Goal: Task Accomplishment & Management: Manage account settings

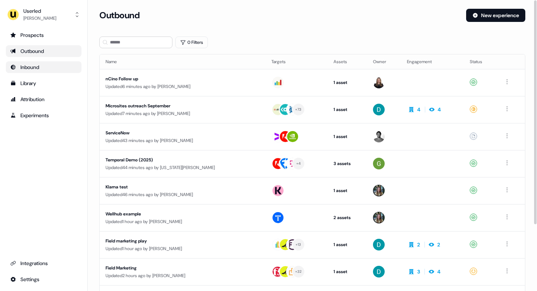
click at [38, 66] on div "Inbound" at bounding box center [43, 67] width 67 height 7
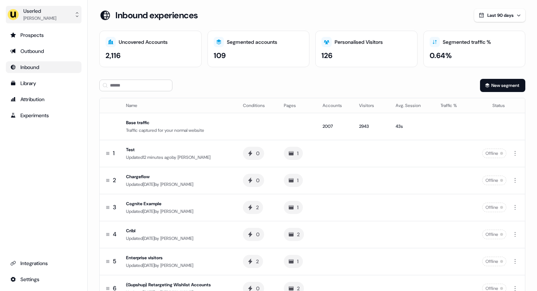
click at [42, 14] on div "Userled" at bounding box center [39, 10] width 33 height 7
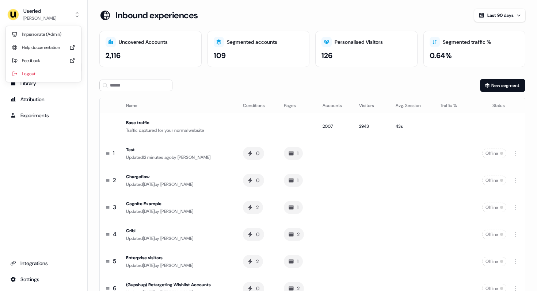
click at [41, 135] on div "Userled [PERSON_NAME] Impersonate (Admin) Help documentation Feedback Logout Pr…" at bounding box center [44, 145] width 88 height 291
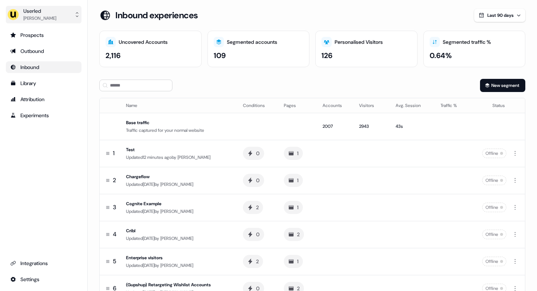
click at [33, 16] on div "[PERSON_NAME]" at bounding box center [39, 18] width 33 height 7
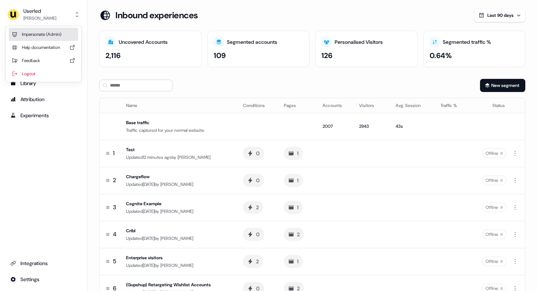
click at [30, 33] on div "Impersonate (Admin)" at bounding box center [43, 34] width 69 height 13
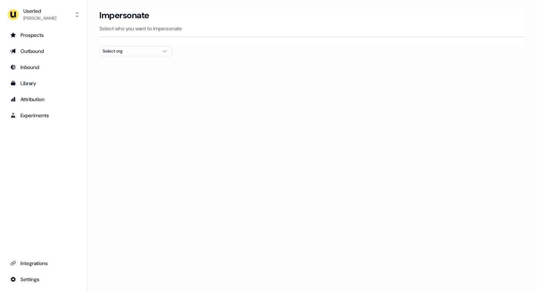
click at [125, 52] on div "Select org" at bounding box center [130, 51] width 55 height 7
type input "****"
click at [114, 79] on div "PartnerVista" at bounding box center [136, 78] width 72 height 12
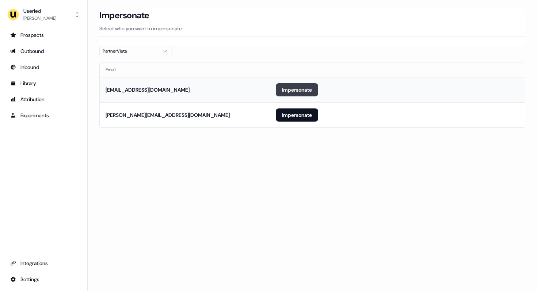
click at [280, 87] on button "Impersonate" at bounding box center [297, 89] width 42 height 13
